Goal: Ask a question

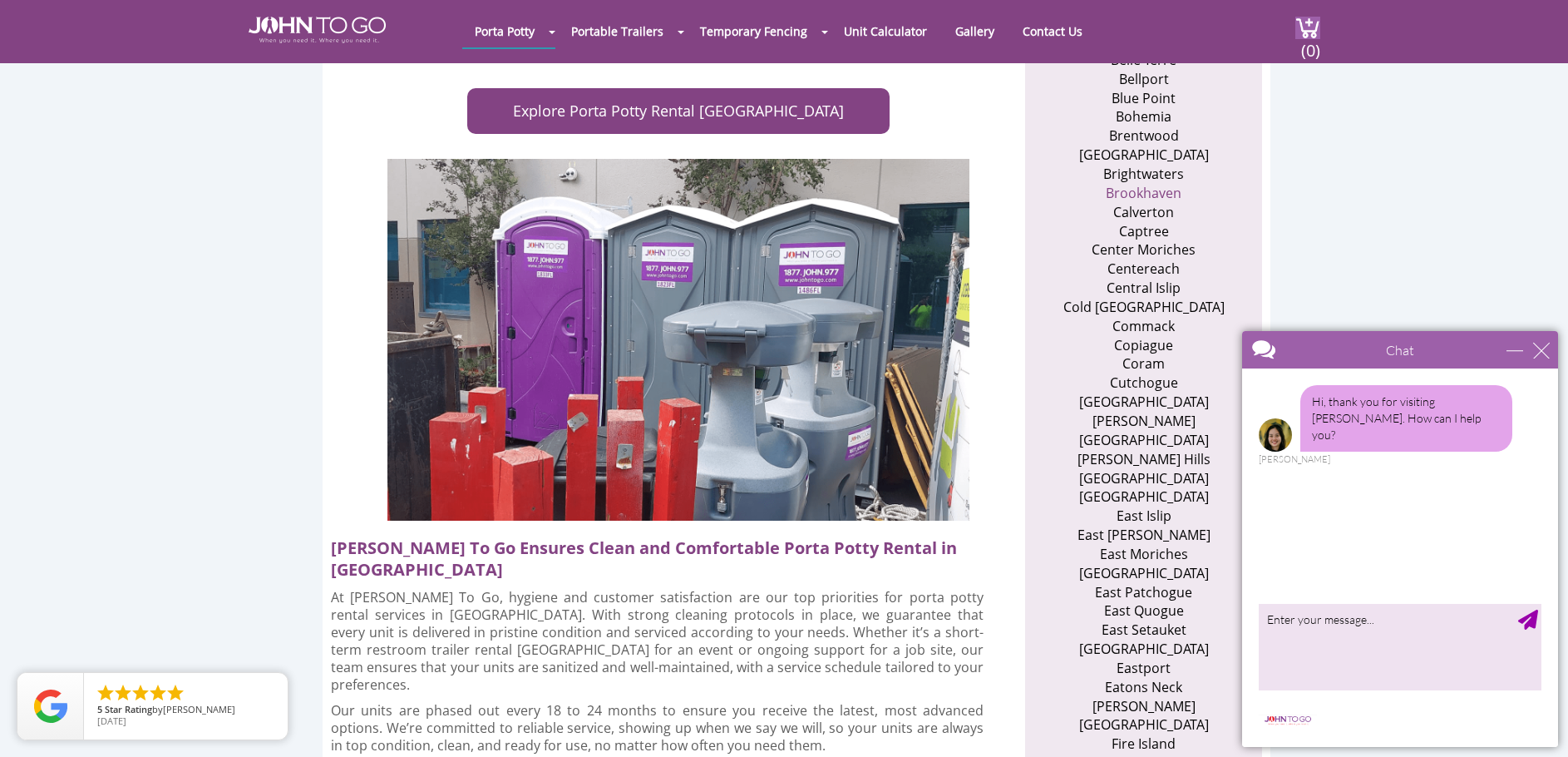
scroll to position [915, 0]
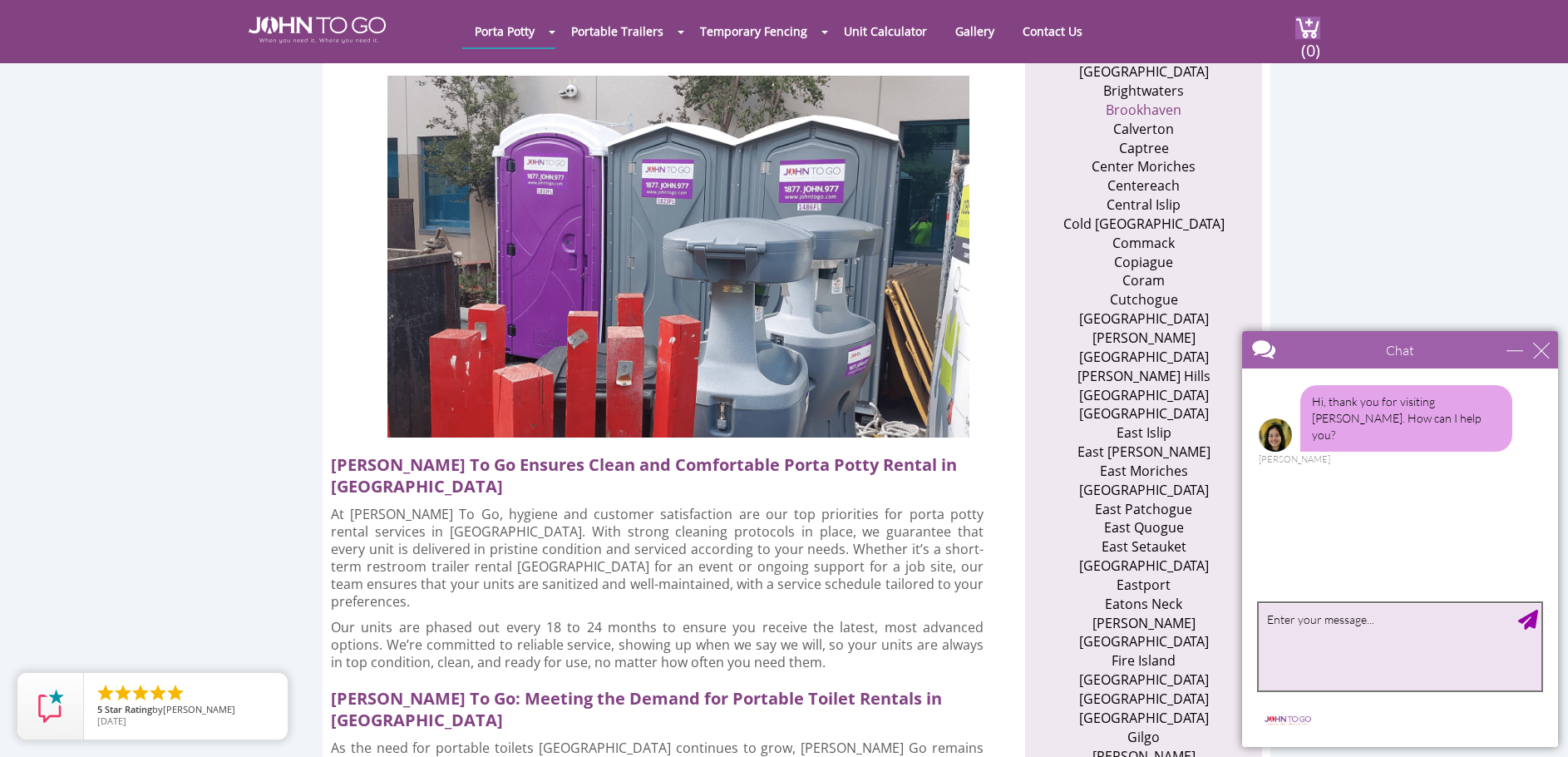
click at [1272, 617] on textarea "type your message" at bounding box center [1400, 647] width 283 height 87
click at [1329, 618] on textarea "Do you havea unit with a handicap handrail available for [DATE] weekend?" at bounding box center [1400, 647] width 283 height 87
click at [1458, 640] on textarea "Do you have a unit with a handicap handrail available for [DATE] weekend?" at bounding box center [1400, 647] width 283 height 87
type textarea "Do you have a unit with a handicap handrail available for [DATE] weekend? In Li…"
click at [1532, 619] on div "Send Message" at bounding box center [1528, 619] width 20 height 20
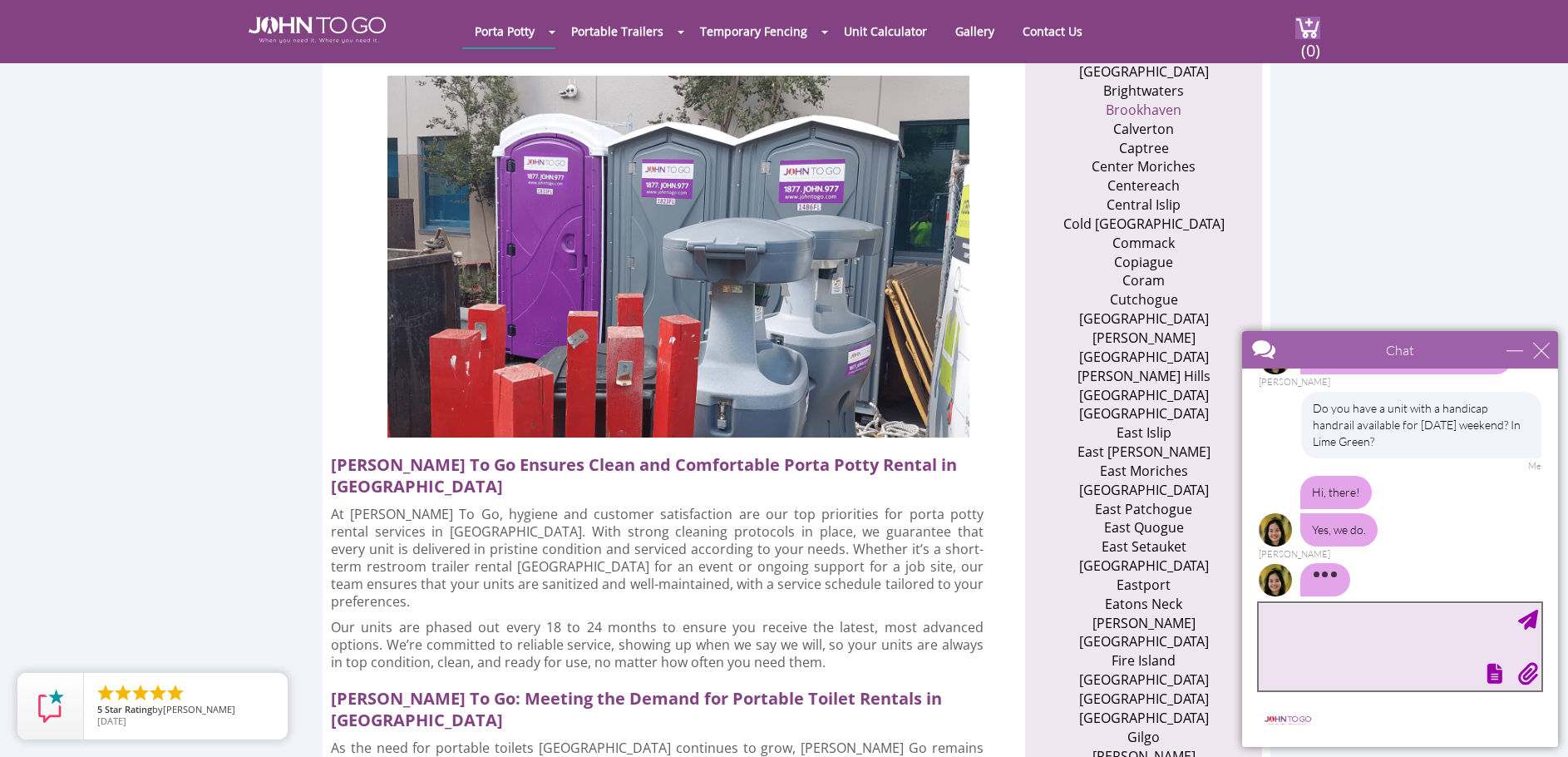
scroll to position [97, 0]
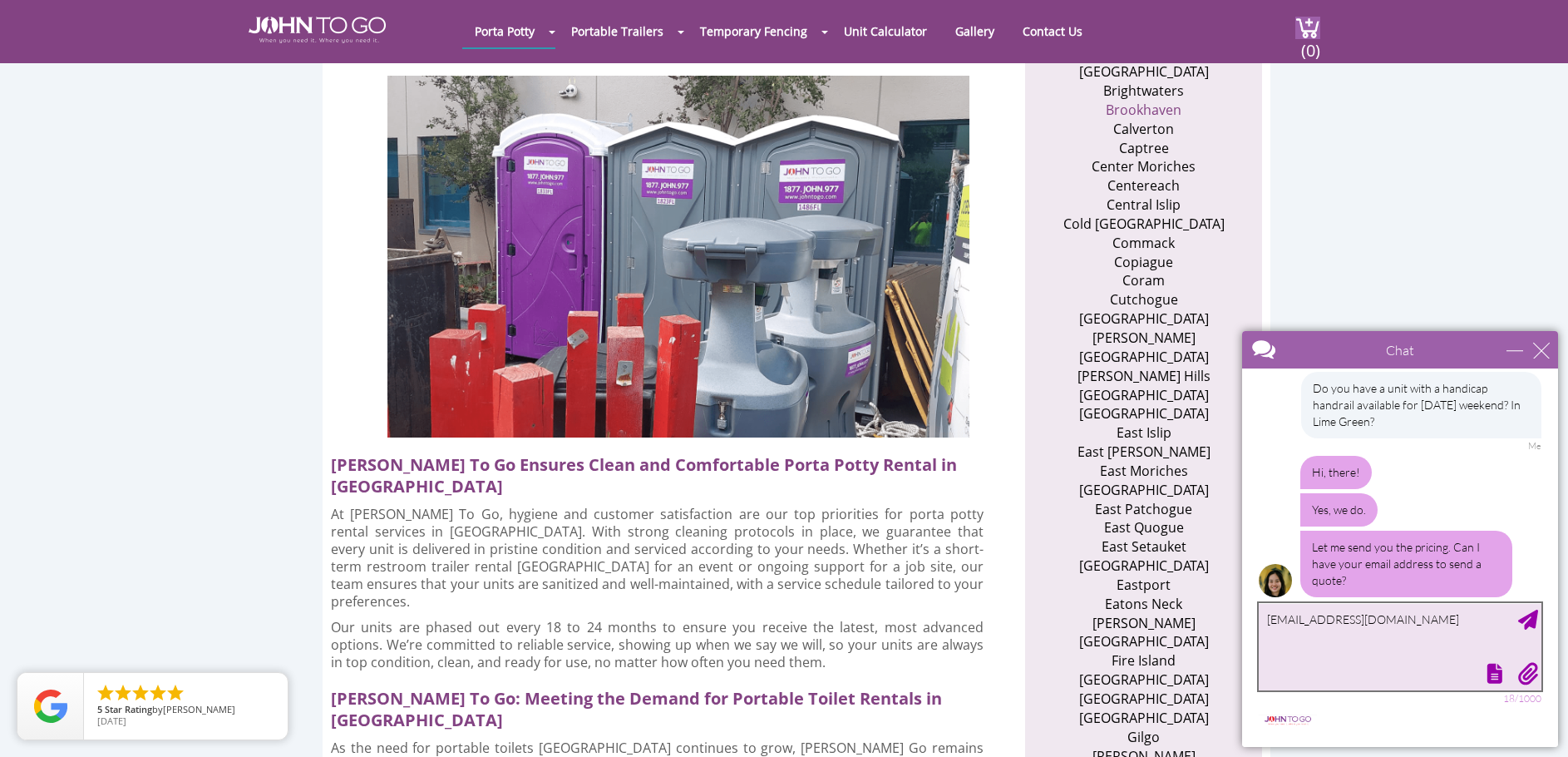
type textarea "[EMAIL_ADDRESS][DOMAIN_NAME]"
click at [1531, 619] on div "Send Message" at bounding box center [1528, 619] width 20 height 20
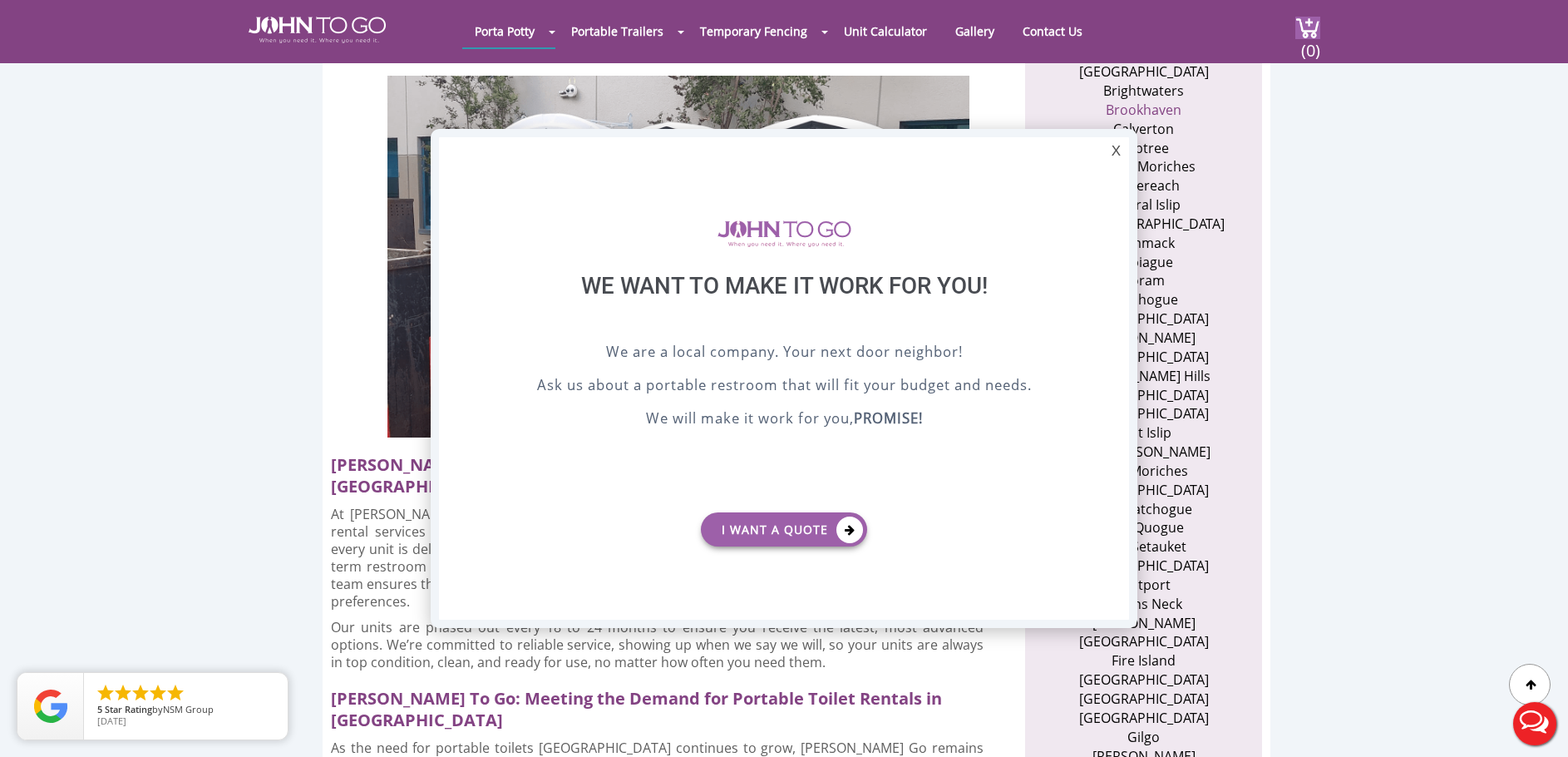
scroll to position [0, 0]
click at [858, 526] on icon at bounding box center [850, 530] width 27 height 27
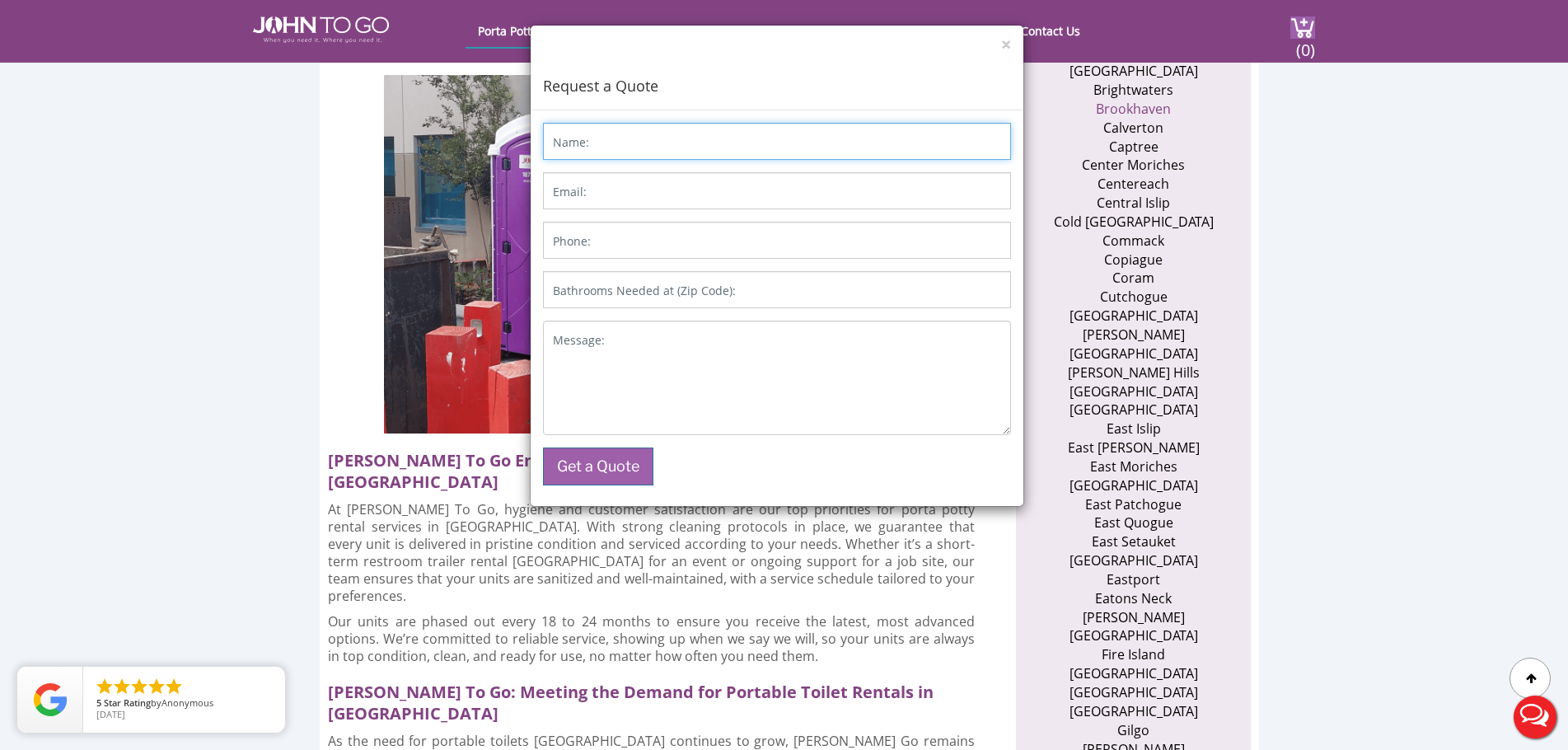
click at [603, 138] on input "Name:" at bounding box center [777, 142] width 468 height 37
type input "[PERSON_NAME]"
type input "[EMAIL_ADDRESS][DOMAIN_NAME]"
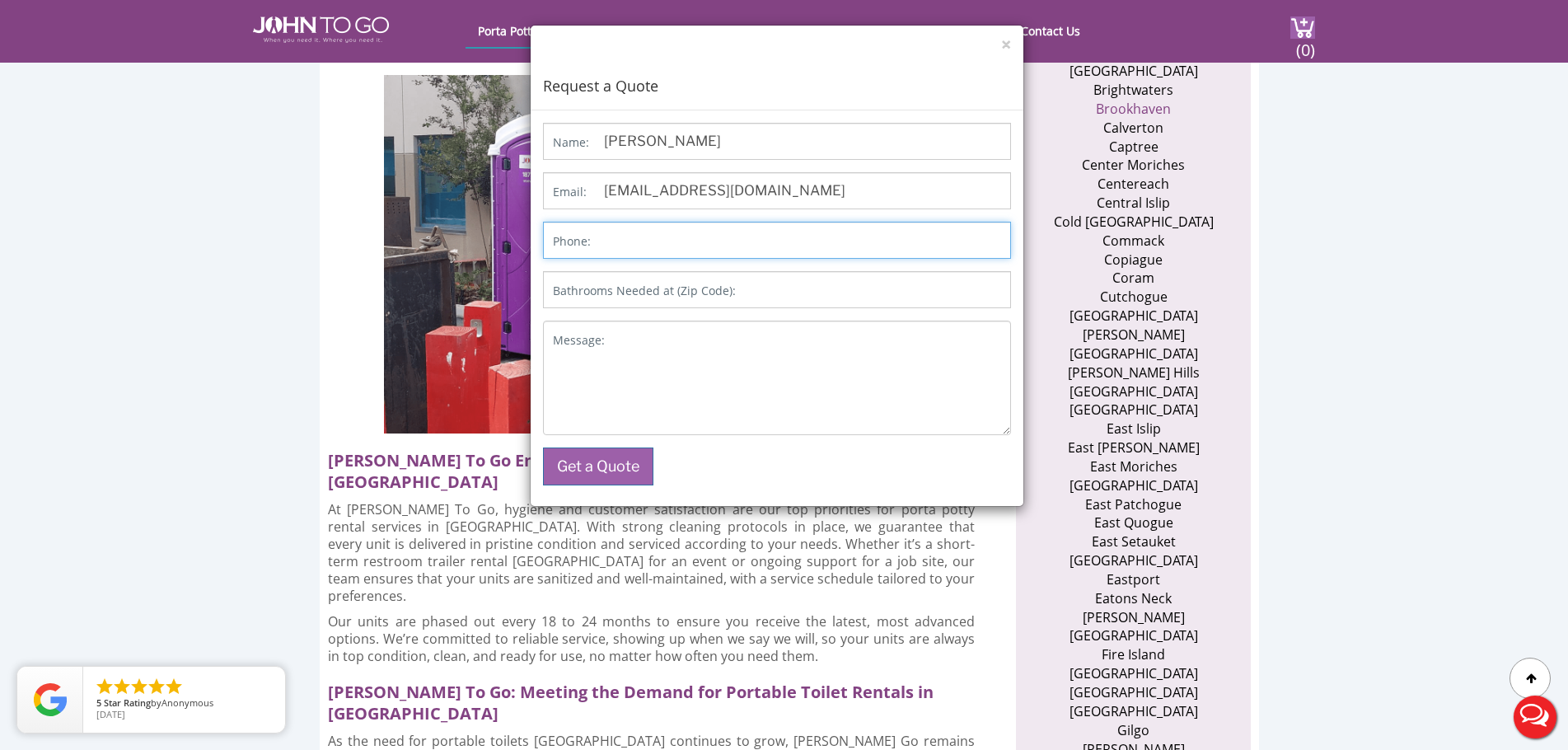
type input "9176856944"
type input "11215"
click at [554, 335] on label "Message:" at bounding box center [579, 340] width 52 height 17
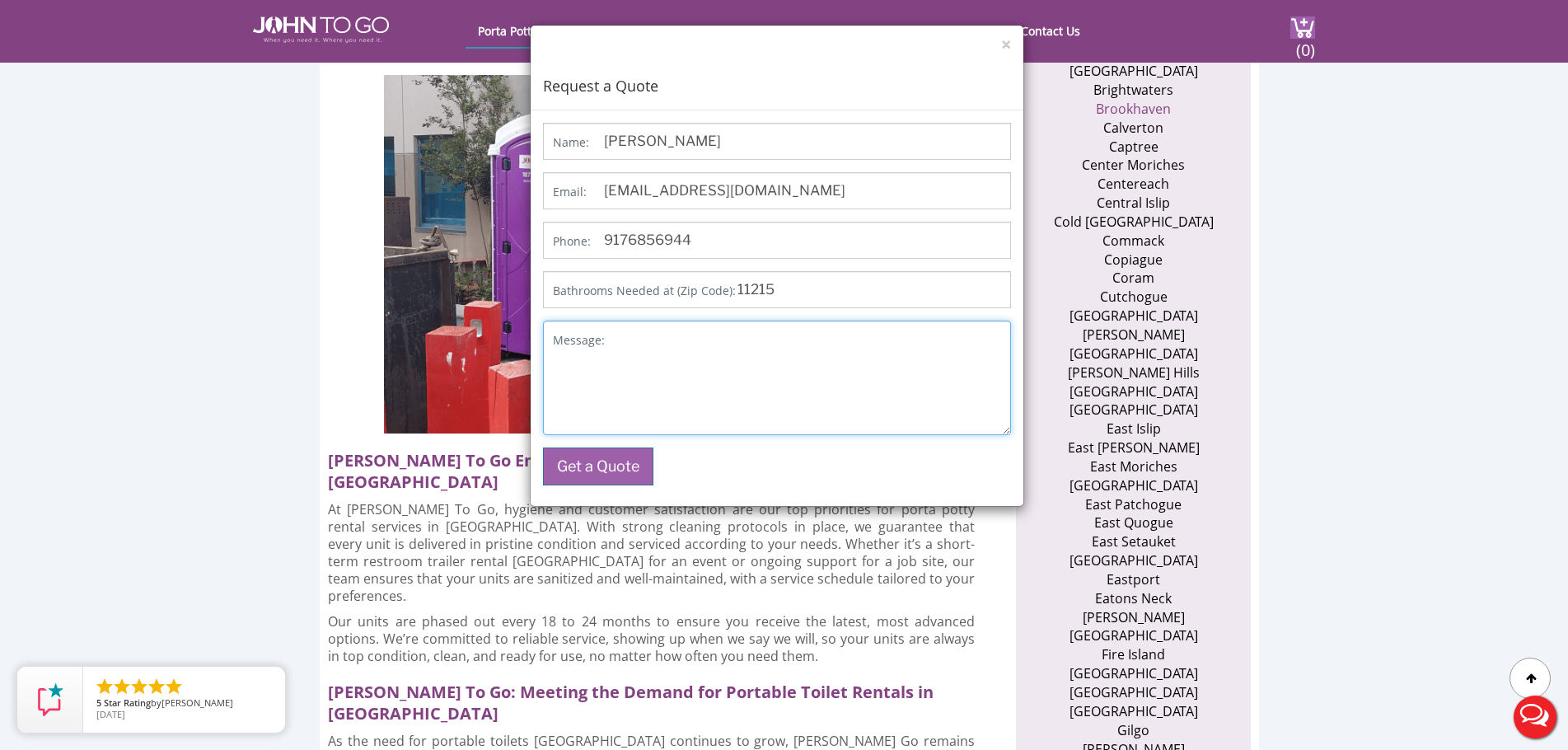
click at [554, 335] on textarea "Message:" at bounding box center [777, 378] width 468 height 114
type textarea "I communicated with [PERSON_NAME] on Chat. I'll look at the price list and get …"
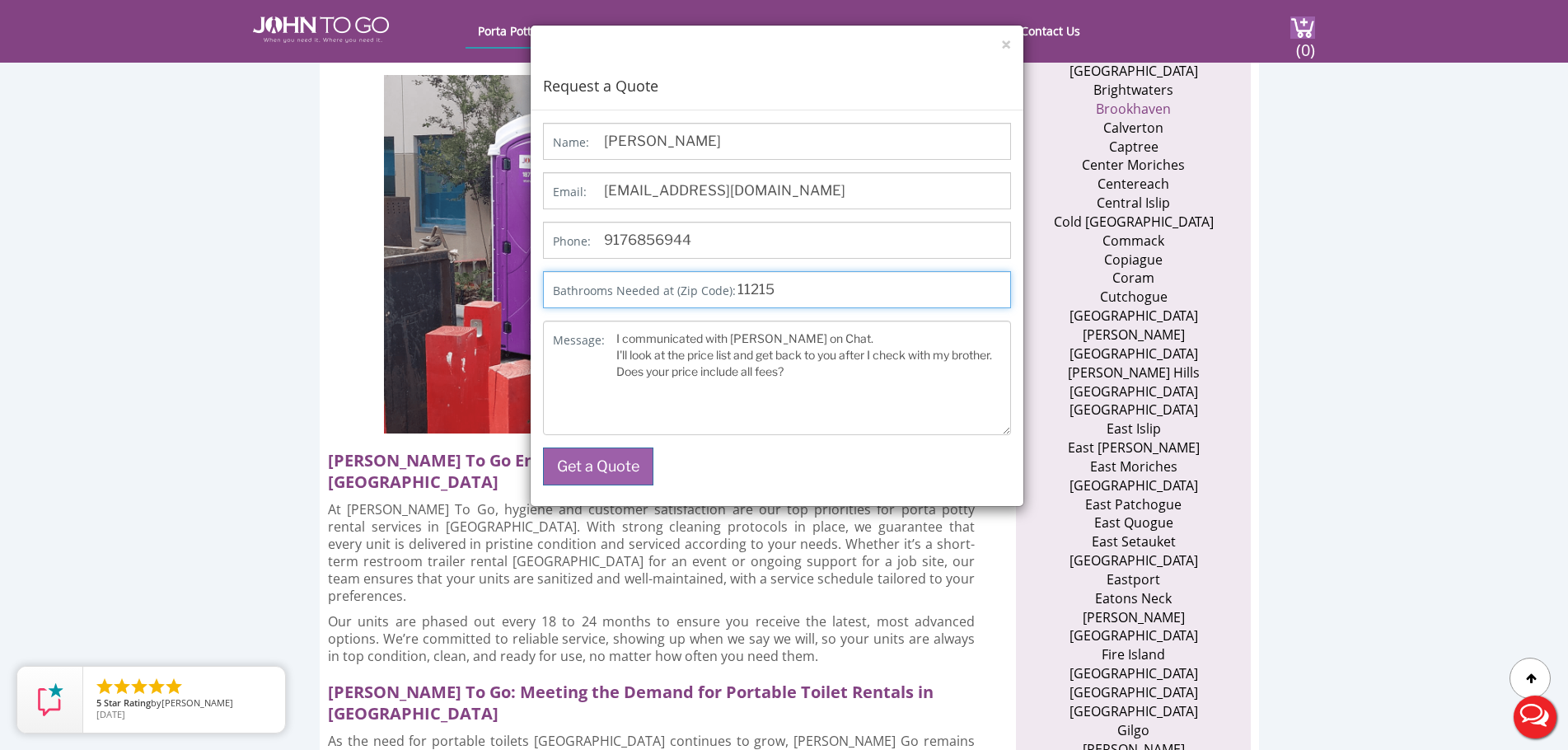
click at [752, 288] on input "11215" at bounding box center [777, 289] width 468 height 37
type input "11963"
click at [584, 465] on button "Get a Quote" at bounding box center [598, 466] width 110 height 37
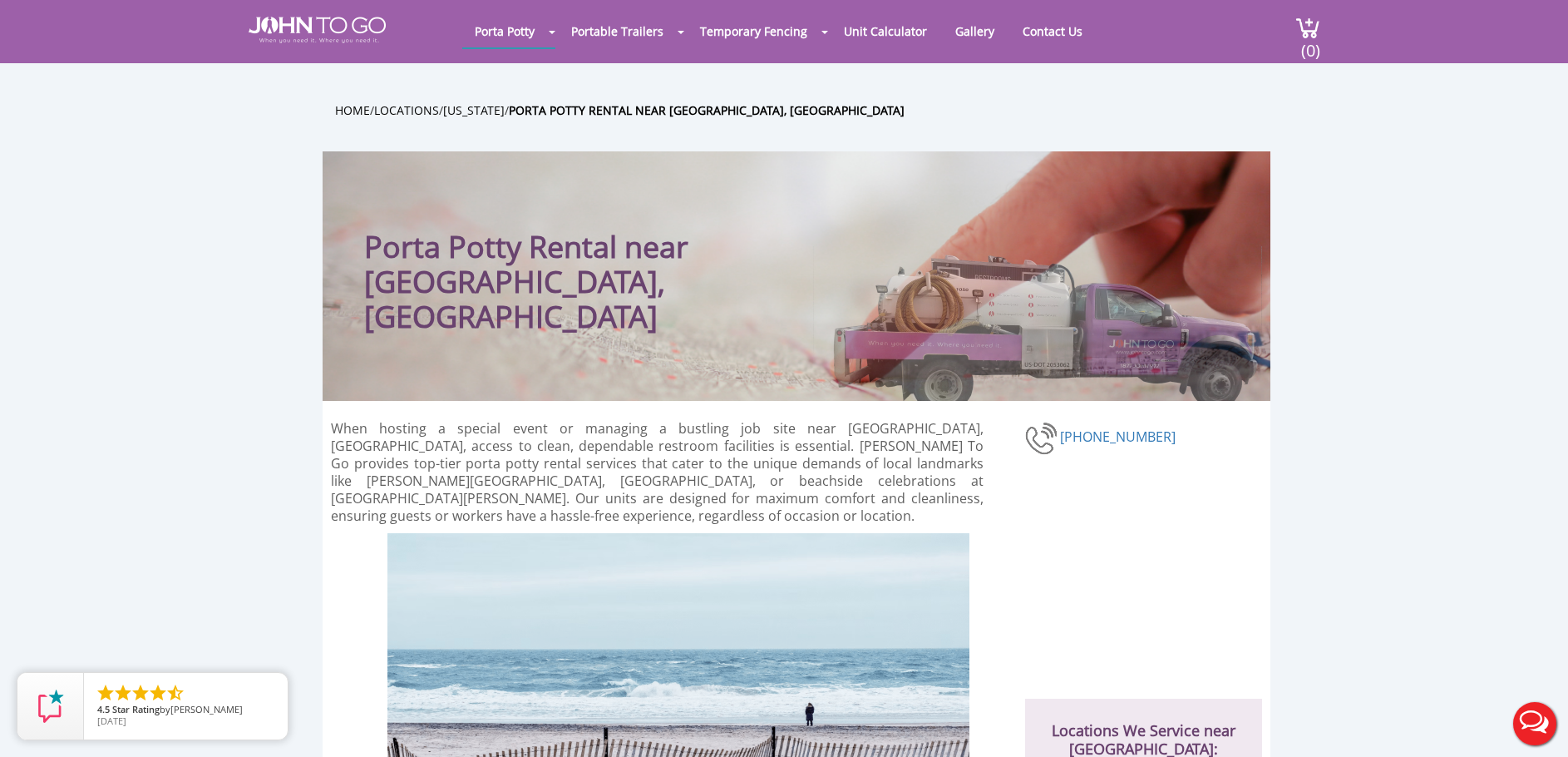
click at [1537, 706] on button "Live Chat" at bounding box center [1534, 723] width 67 height 67
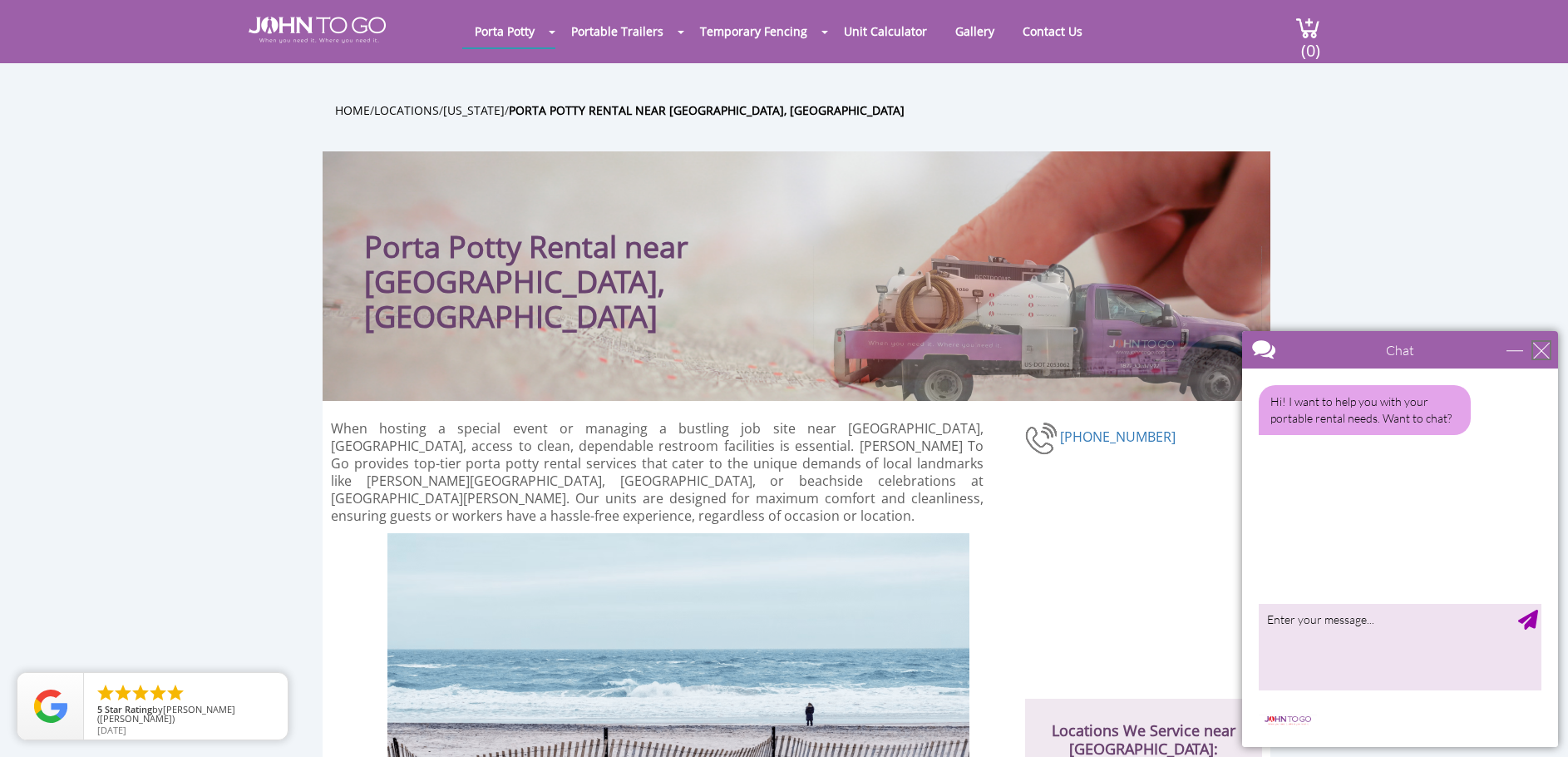
click at [1543, 342] on div "close" at bounding box center [1541, 350] width 17 height 17
